Goal: Information Seeking & Learning: Learn about a topic

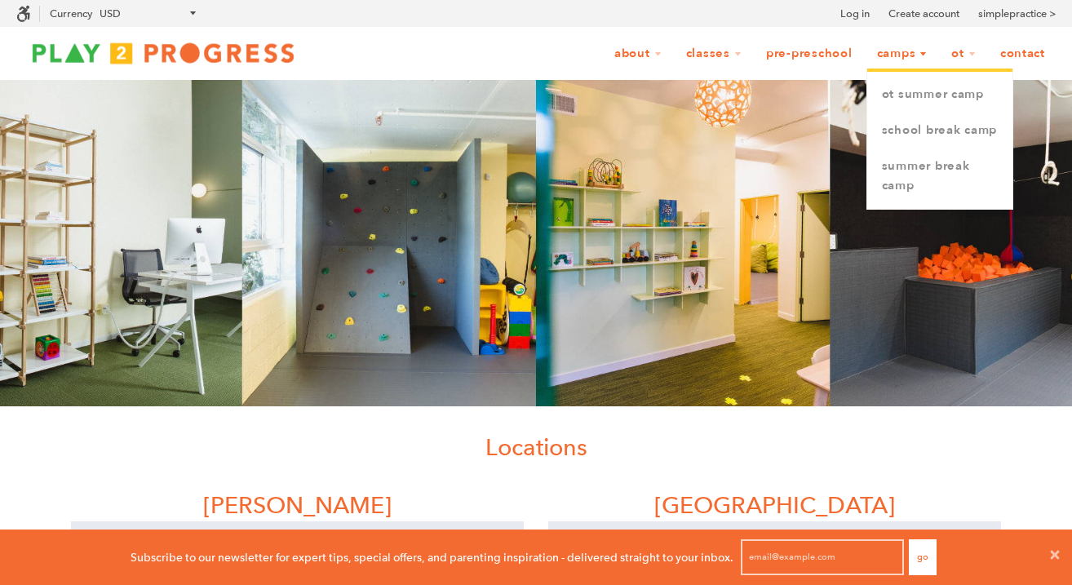
click at [894, 57] on link "Camps" at bounding box center [903, 53] width 72 height 31
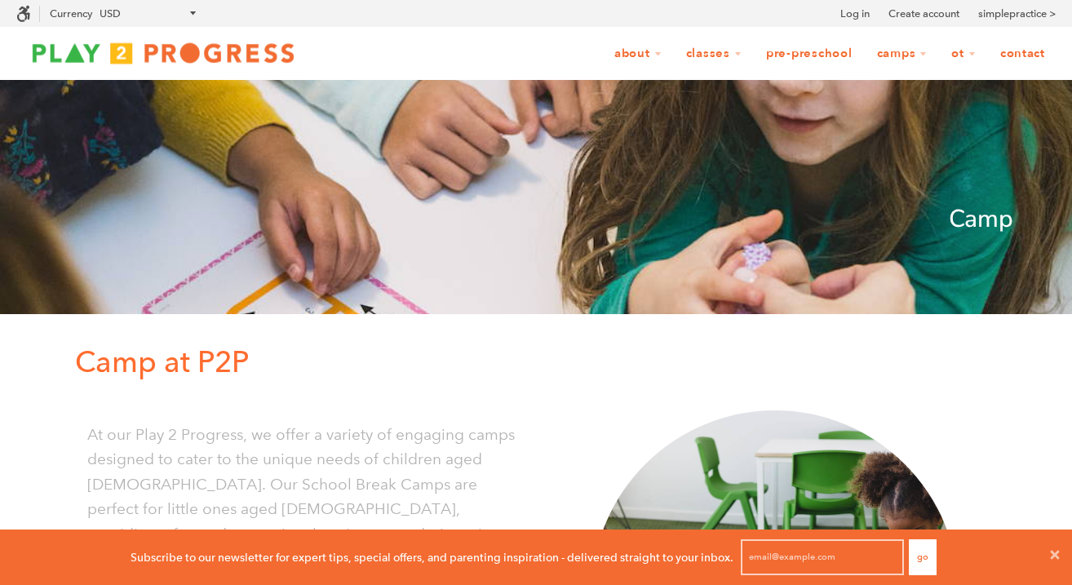
scroll to position [1, 1]
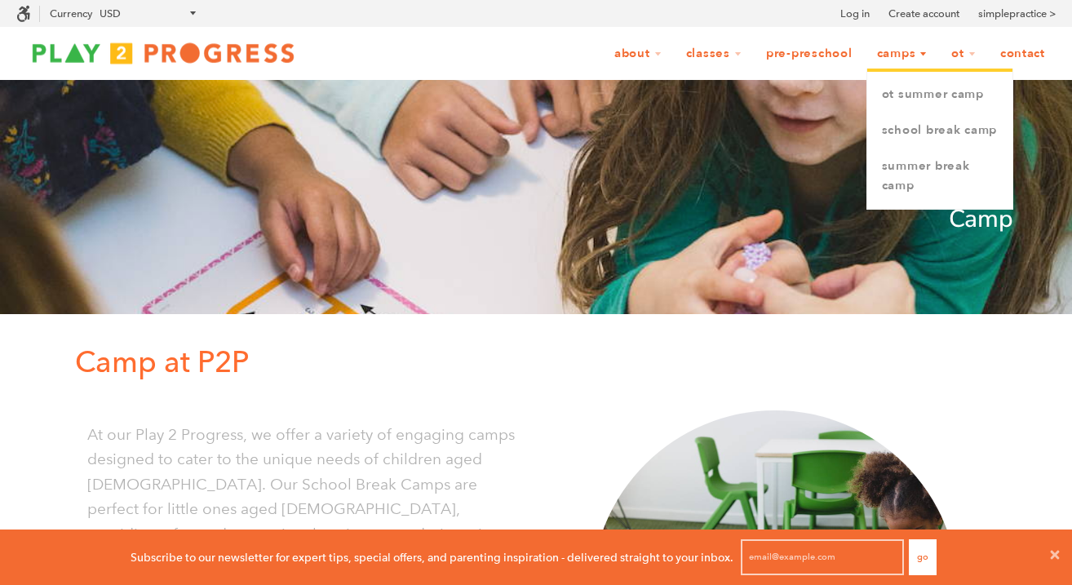
click at [894, 57] on link "Camps" at bounding box center [903, 53] width 72 height 31
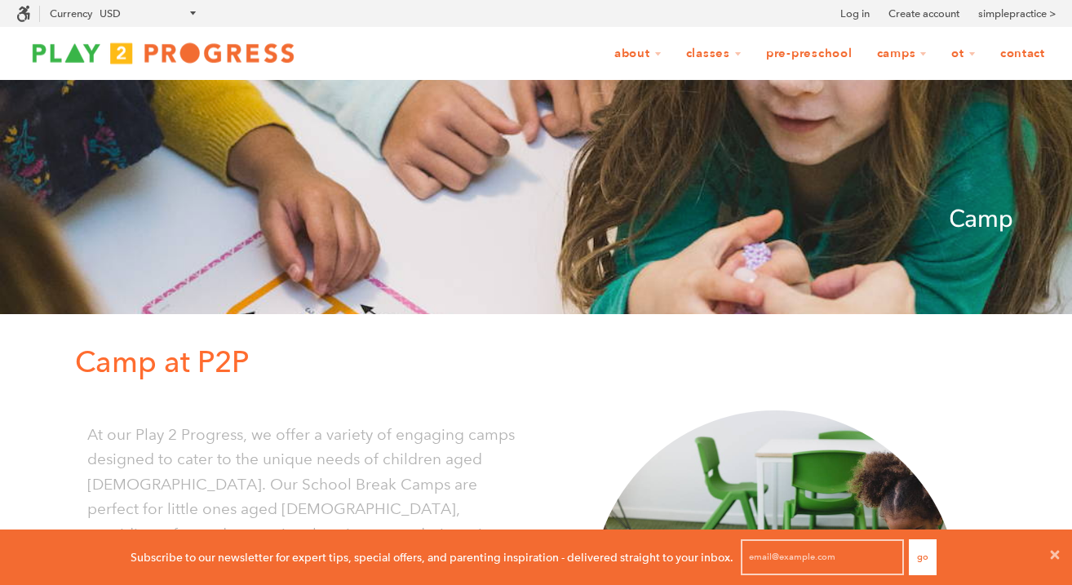
scroll to position [1, 1]
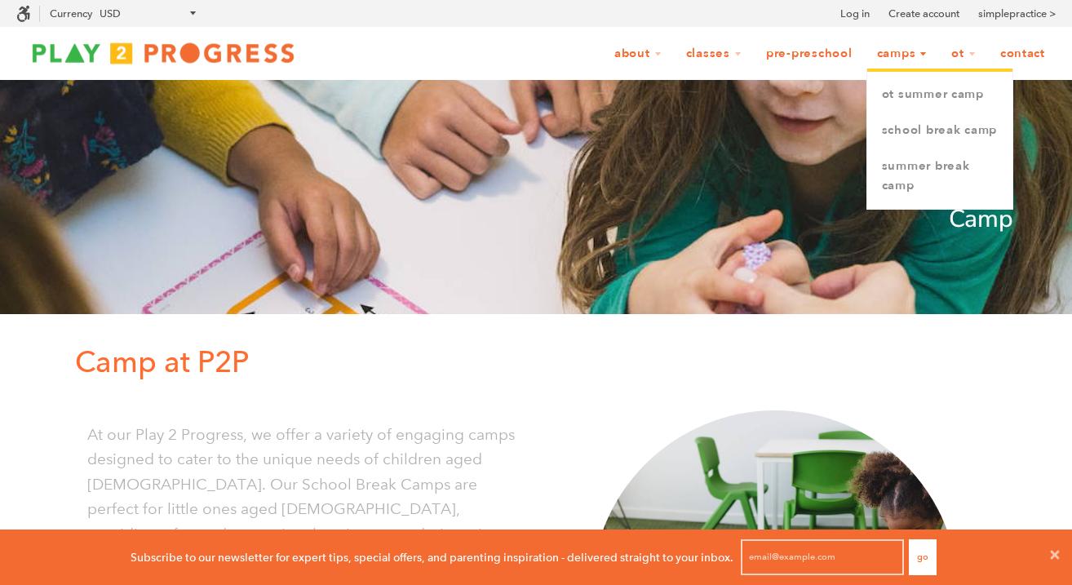
click at [903, 60] on link "Camps" at bounding box center [903, 53] width 72 height 31
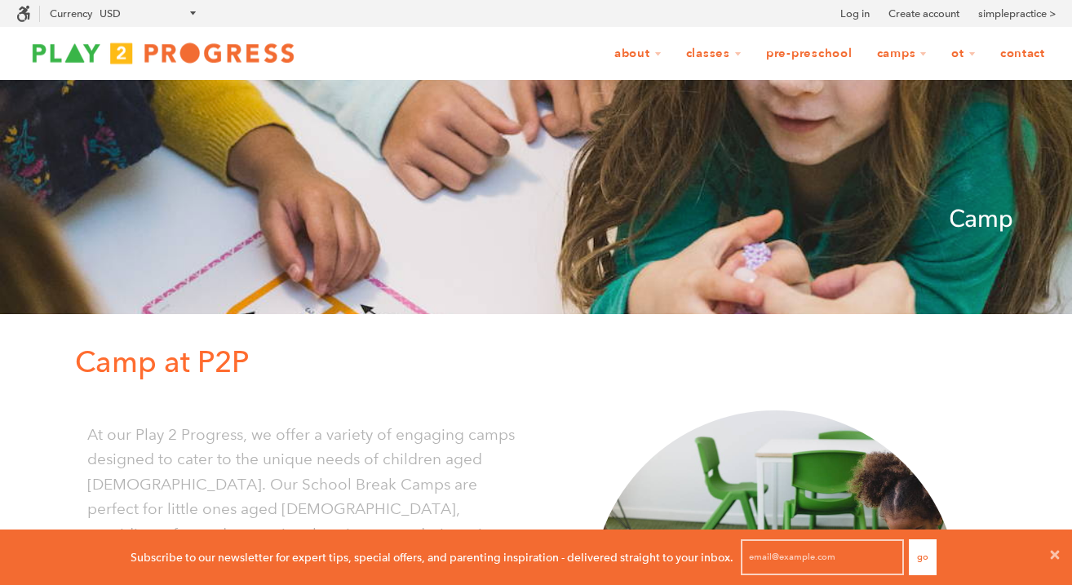
scroll to position [1, 1]
click at [909, 54] on link "Camps" at bounding box center [903, 53] width 72 height 31
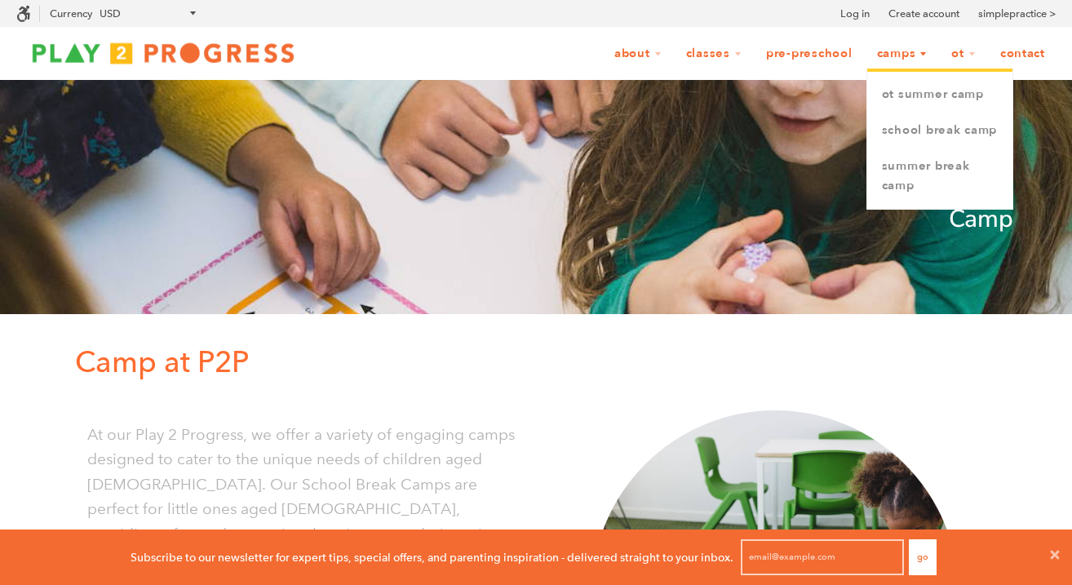
click at [911, 54] on link "Camps" at bounding box center [903, 53] width 72 height 31
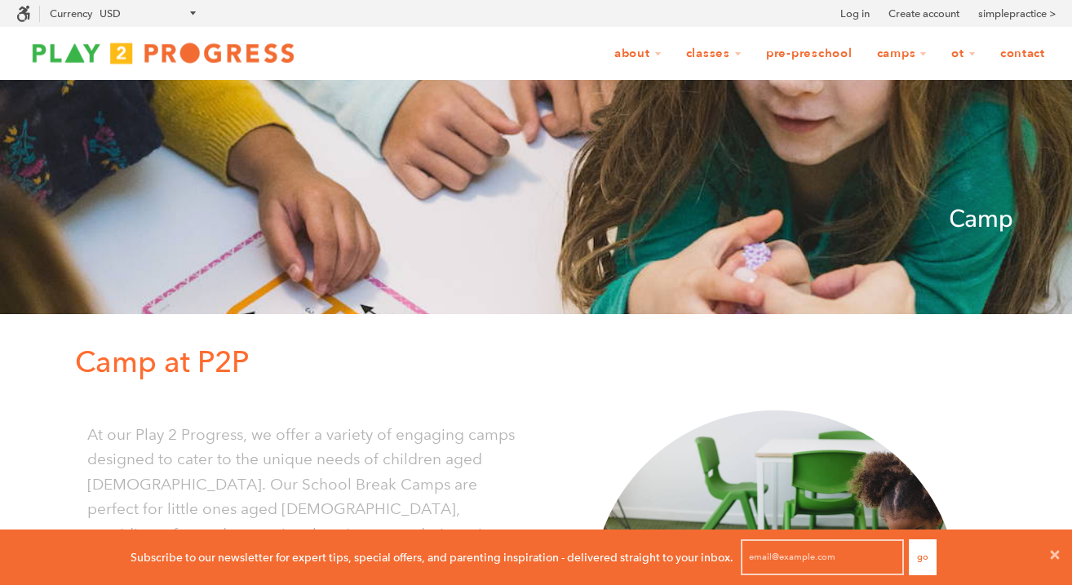
scroll to position [1, 1]
click at [911, 54] on link "Camps" at bounding box center [903, 53] width 72 height 31
click at [256, 57] on img at bounding box center [163, 53] width 294 height 33
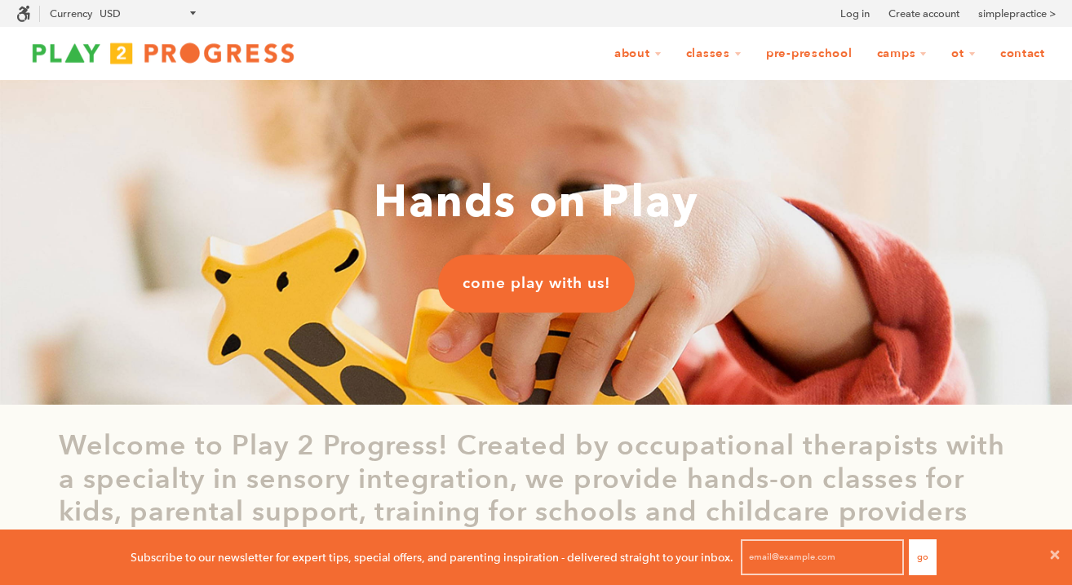
scroll to position [1, 1]
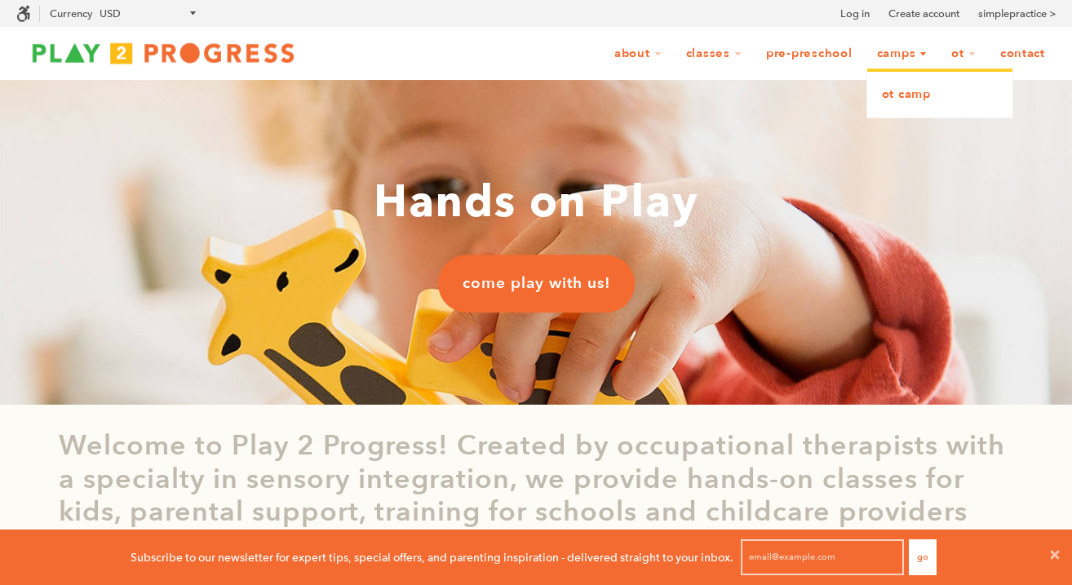
click at [899, 95] on link "OT Camp" at bounding box center [940, 95] width 145 height 36
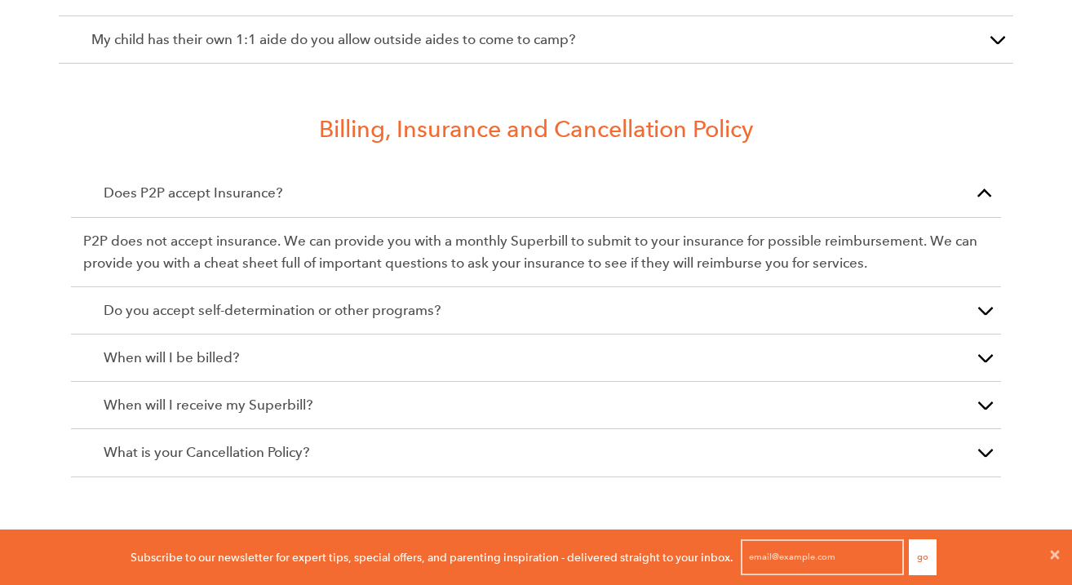
scroll to position [2740, 0]
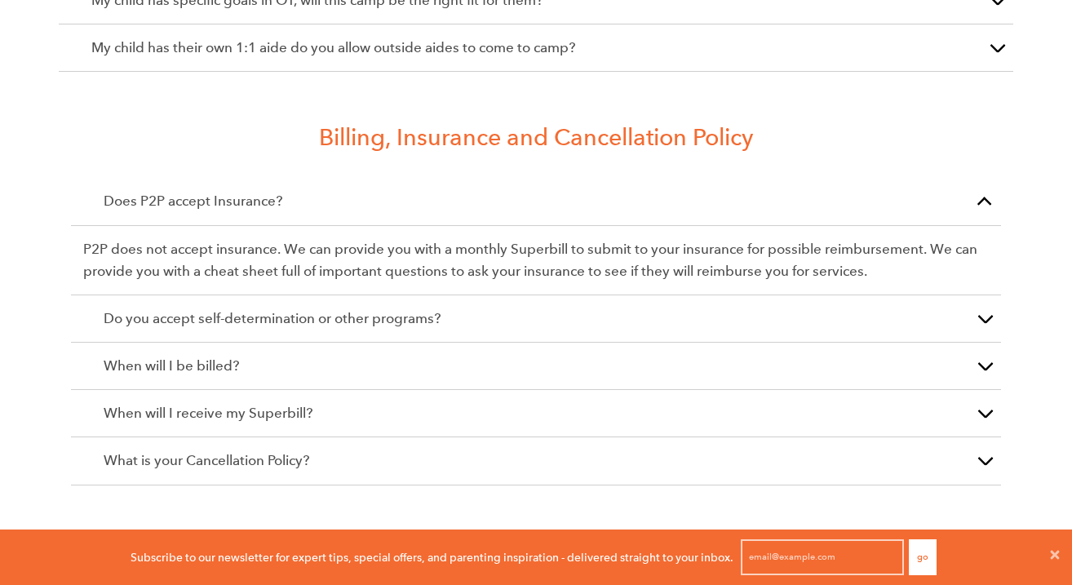
click at [986, 184] on button "button" at bounding box center [985, 201] width 33 height 47
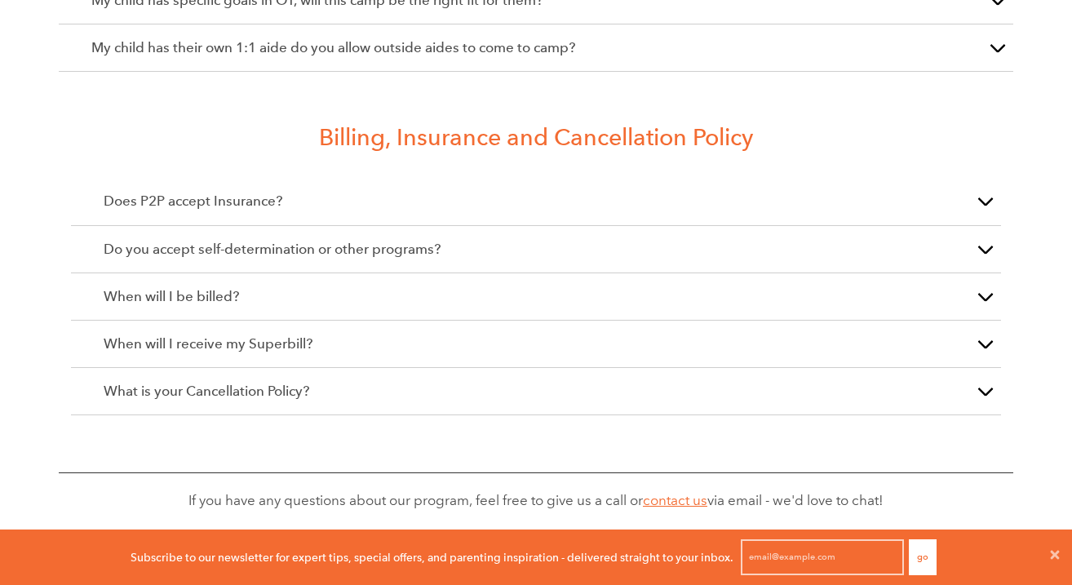
click at [974, 370] on button "button" at bounding box center [985, 391] width 33 height 47
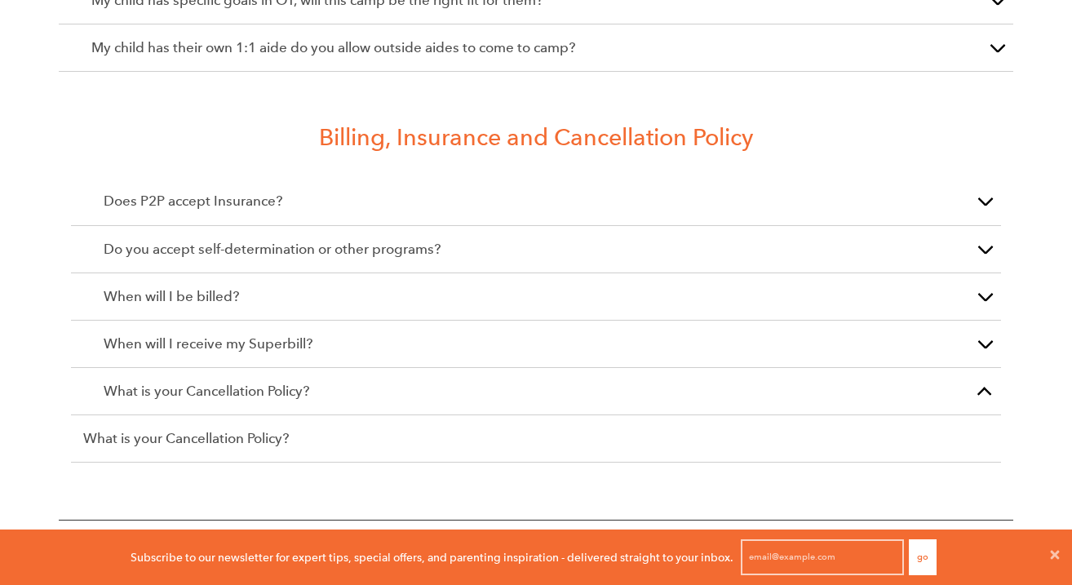
click at [974, 370] on button "button" at bounding box center [985, 391] width 33 height 47
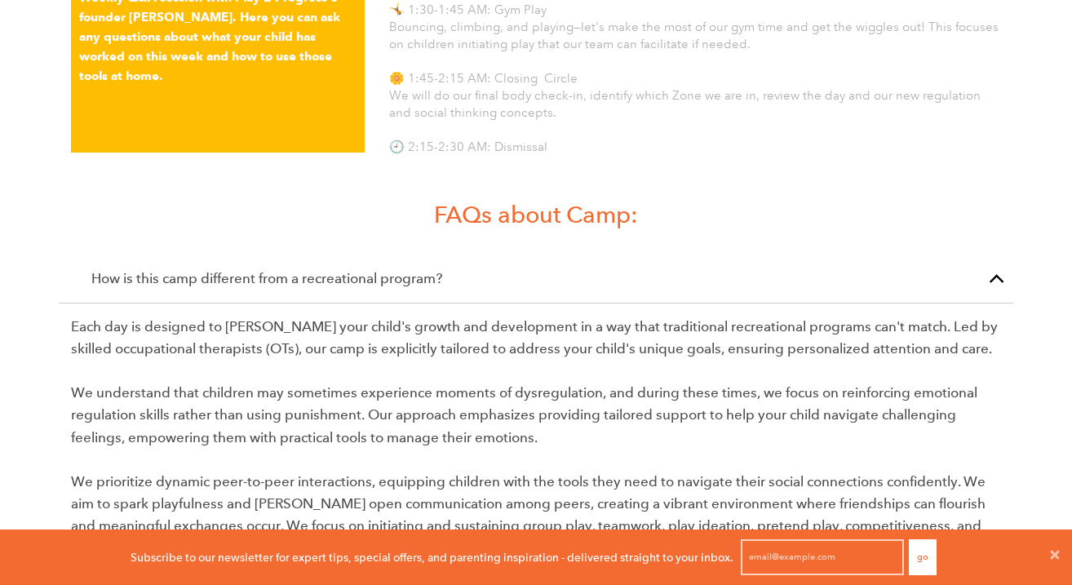
scroll to position [1999, 0]
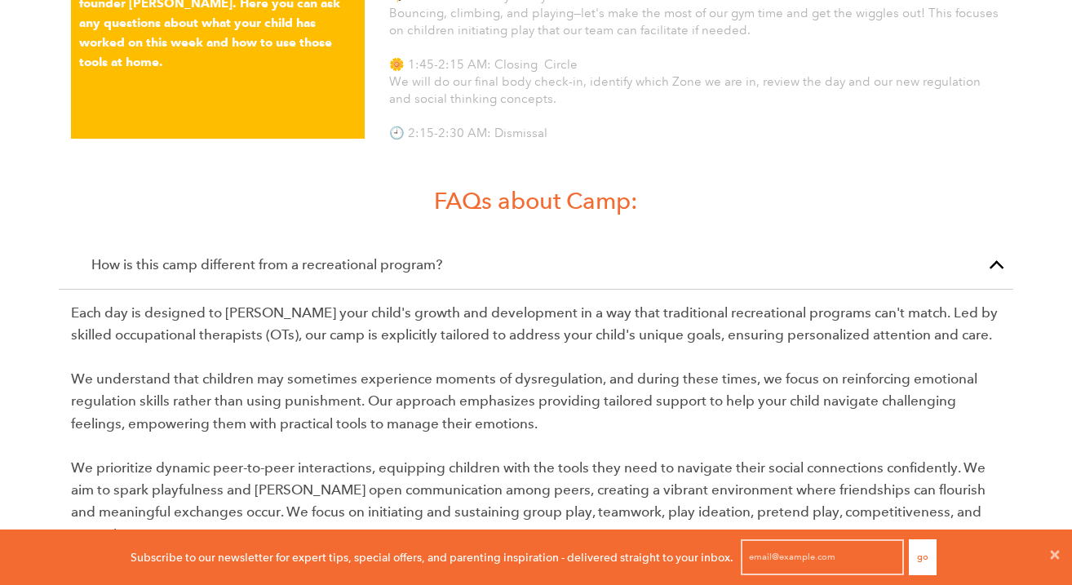
click at [994, 246] on button "button" at bounding box center [997, 265] width 33 height 47
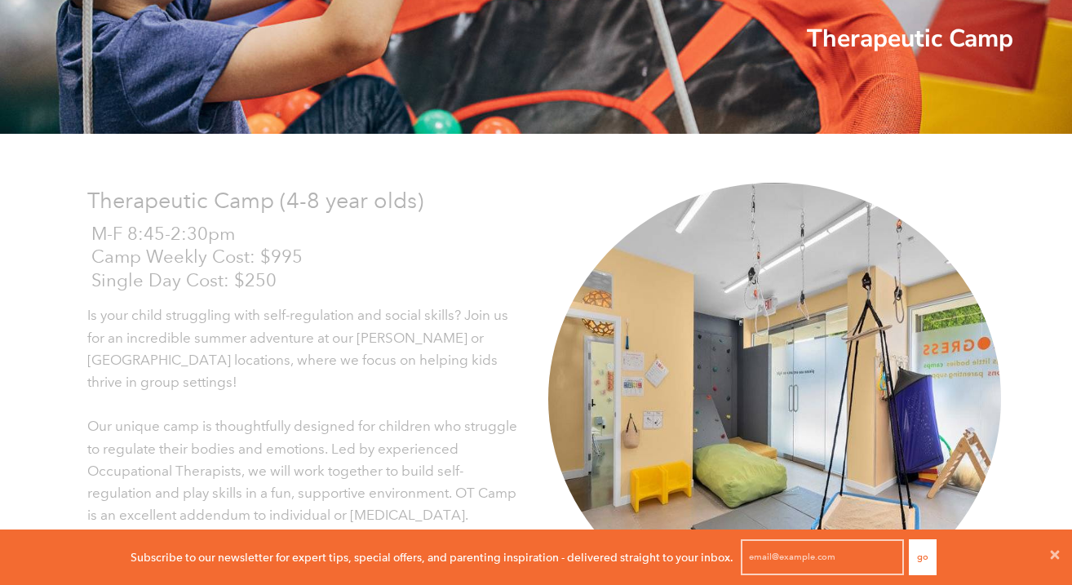
scroll to position [0, 0]
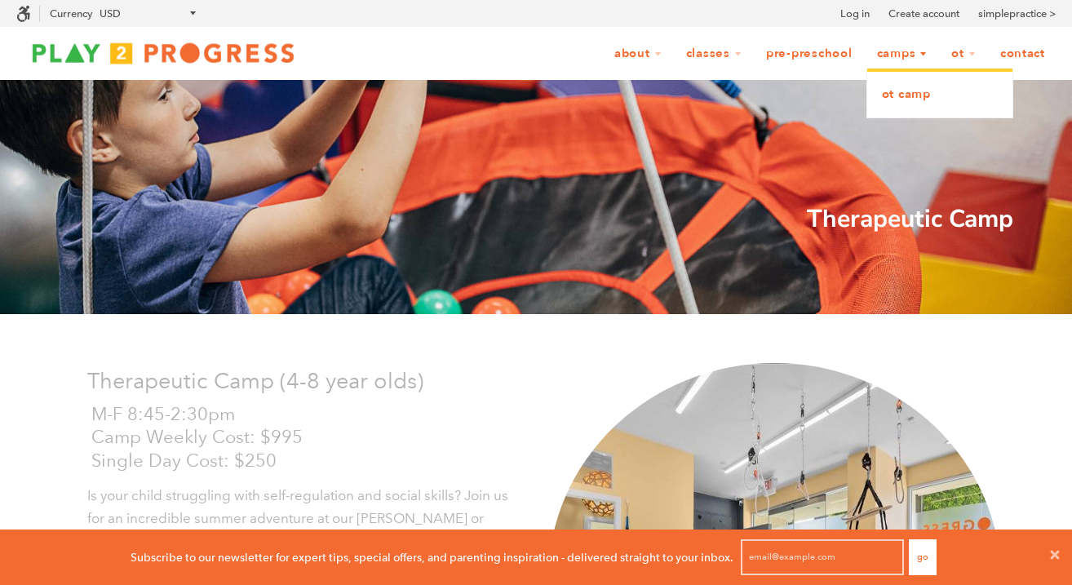
click at [896, 95] on link "OT Camp" at bounding box center [940, 95] width 145 height 36
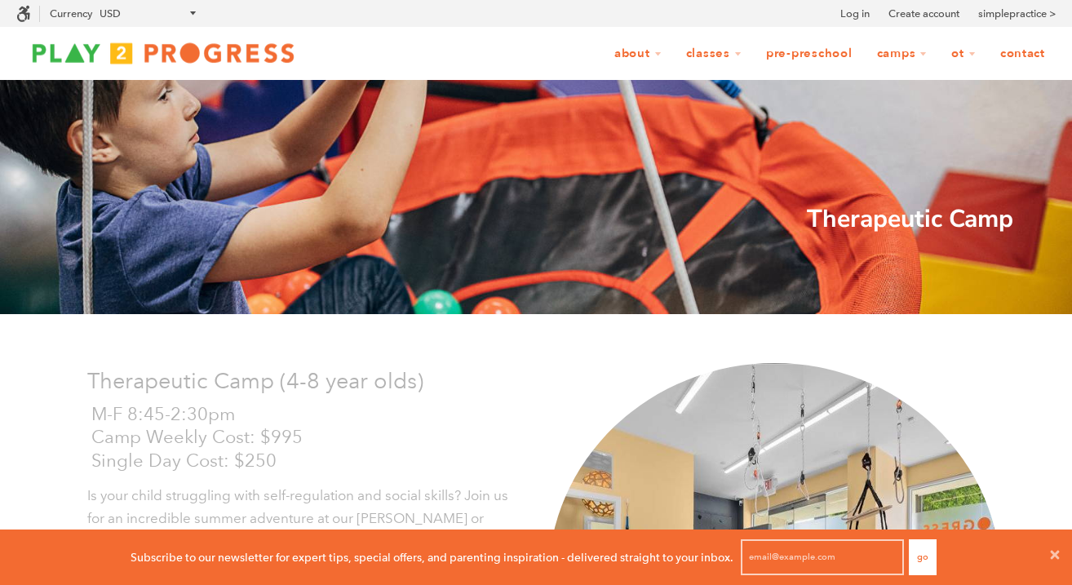
scroll to position [1, 1]
click at [806, 55] on link "Pre-Preschool" at bounding box center [810, 53] width 108 height 31
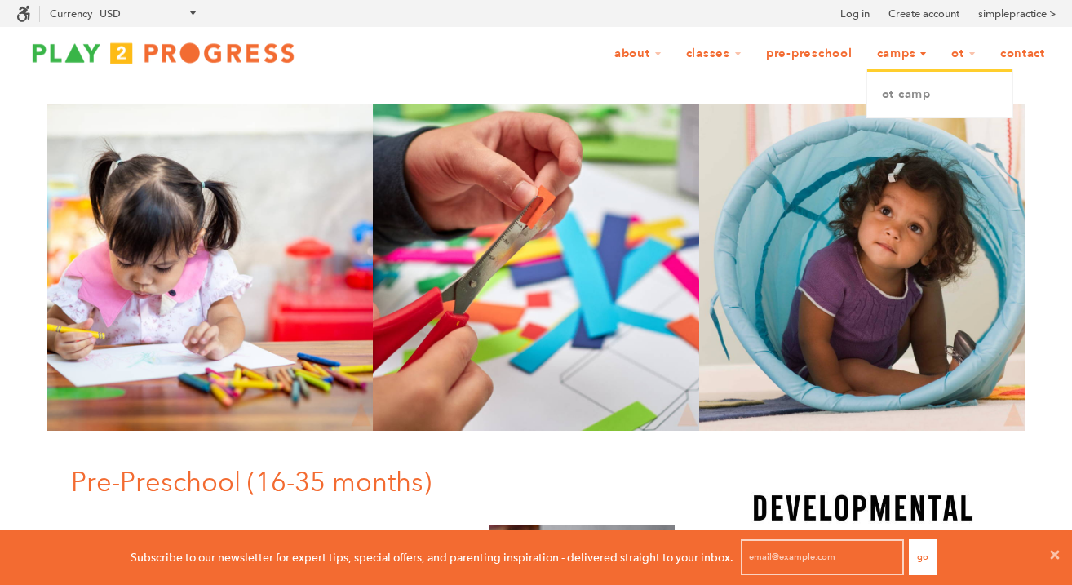
click at [888, 55] on link "Camps" at bounding box center [903, 53] width 72 height 31
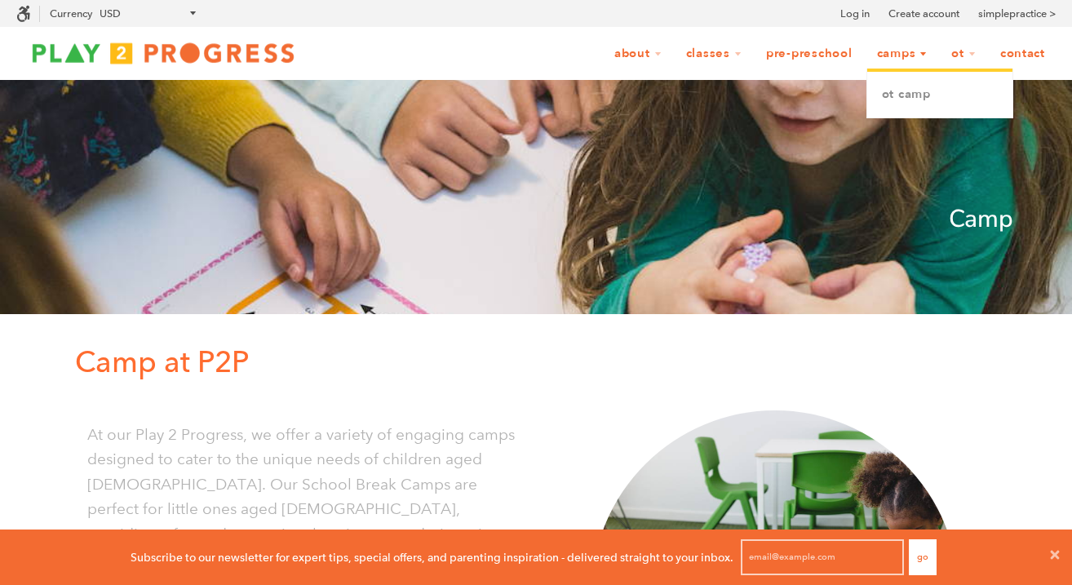
click at [916, 59] on link "Camps" at bounding box center [903, 53] width 72 height 31
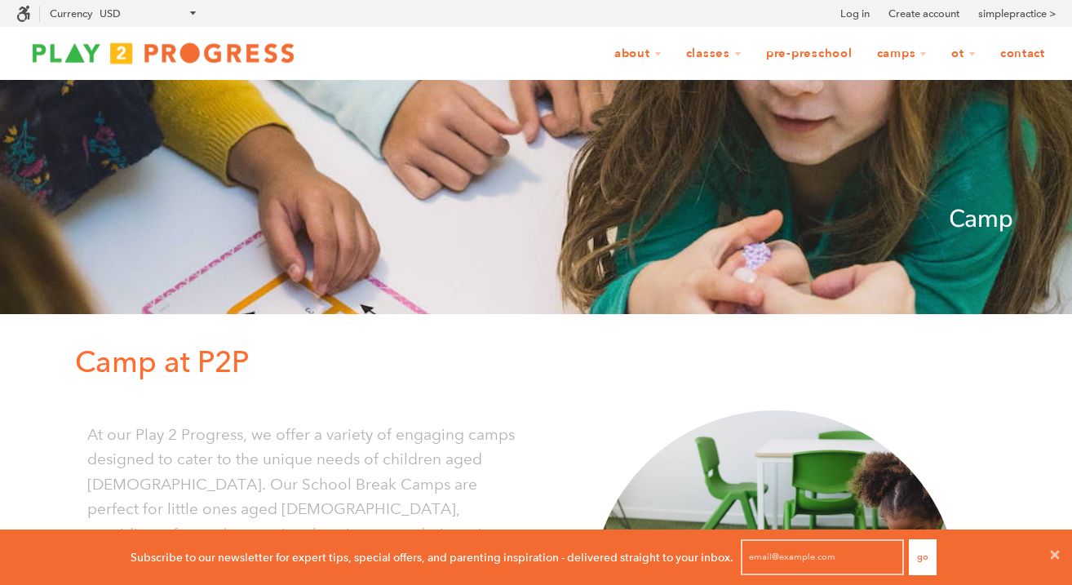
scroll to position [1, 1]
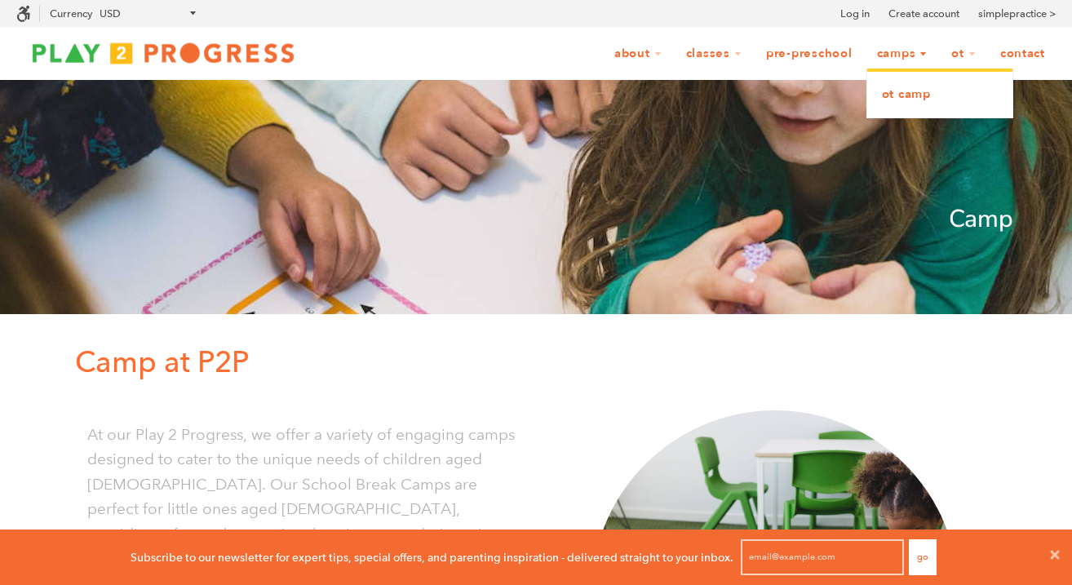
click at [900, 95] on link "OT Camp" at bounding box center [940, 95] width 145 height 36
